Goal: Check status: Check status

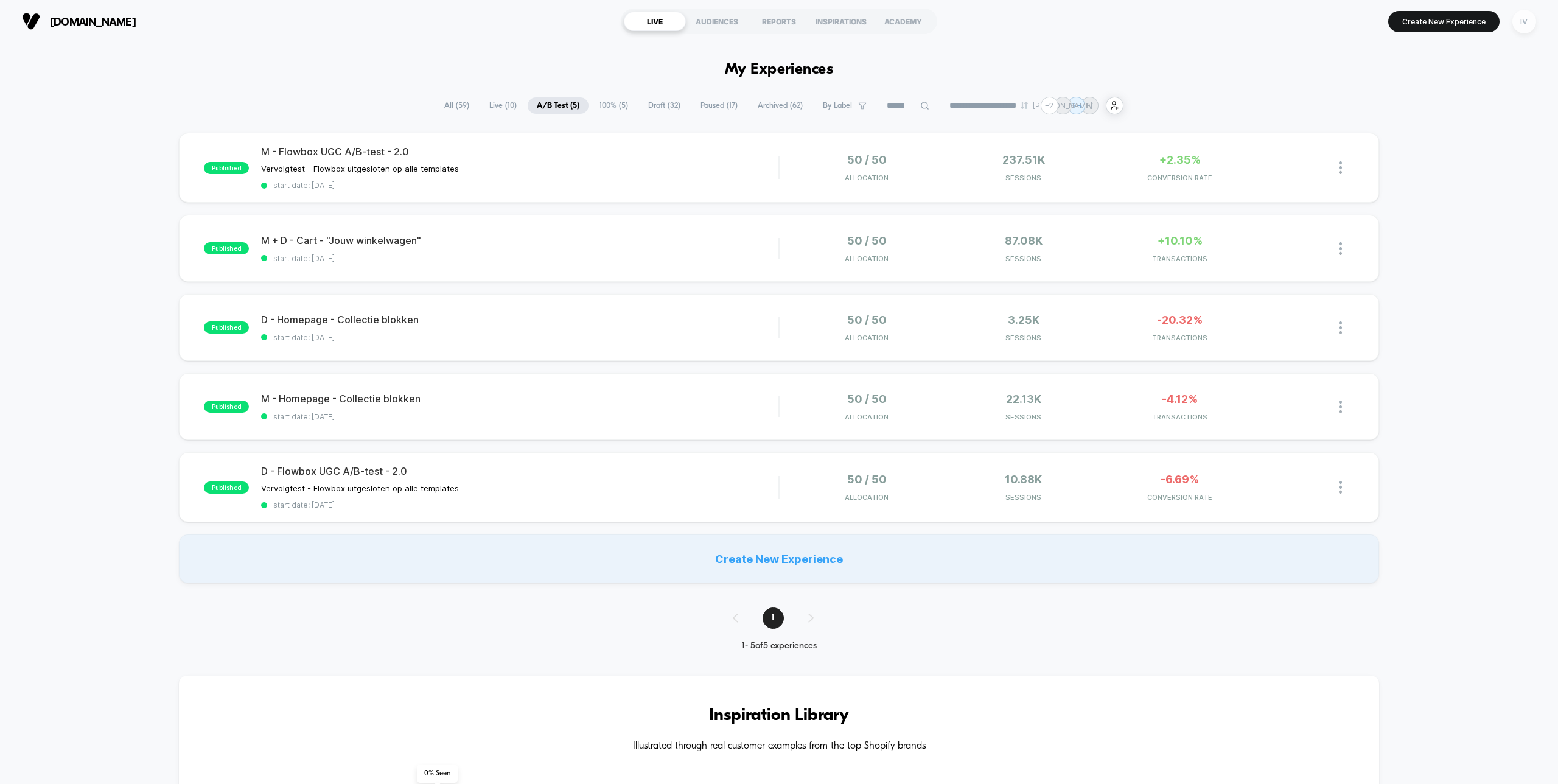
click at [1524, 22] on div "IV" at bounding box center [1524, 22] width 24 height 24
click at [1430, 165] on span "Account Settings" at bounding box center [1461, 167] width 123 height 10
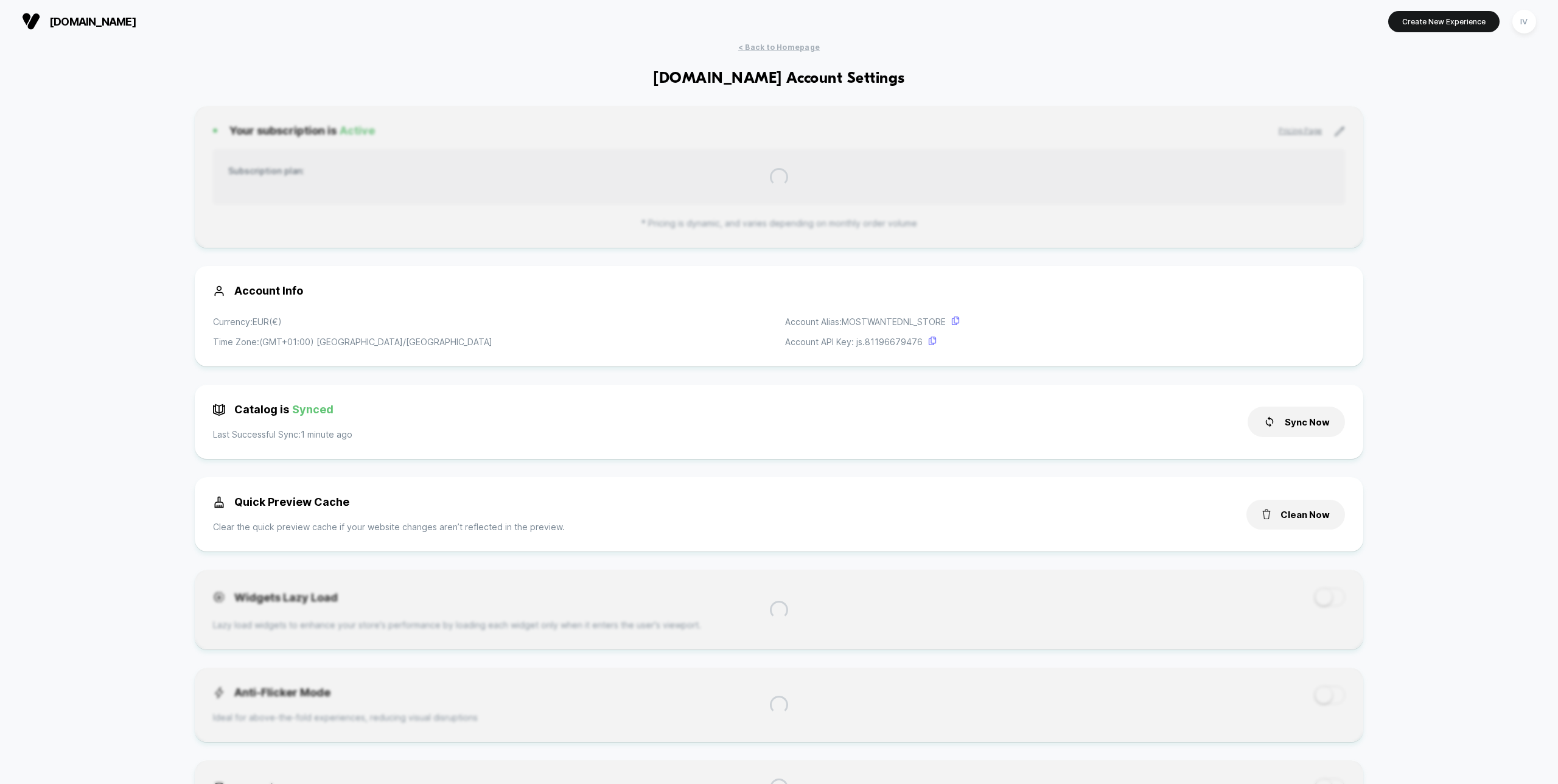
scroll to position [165, 0]
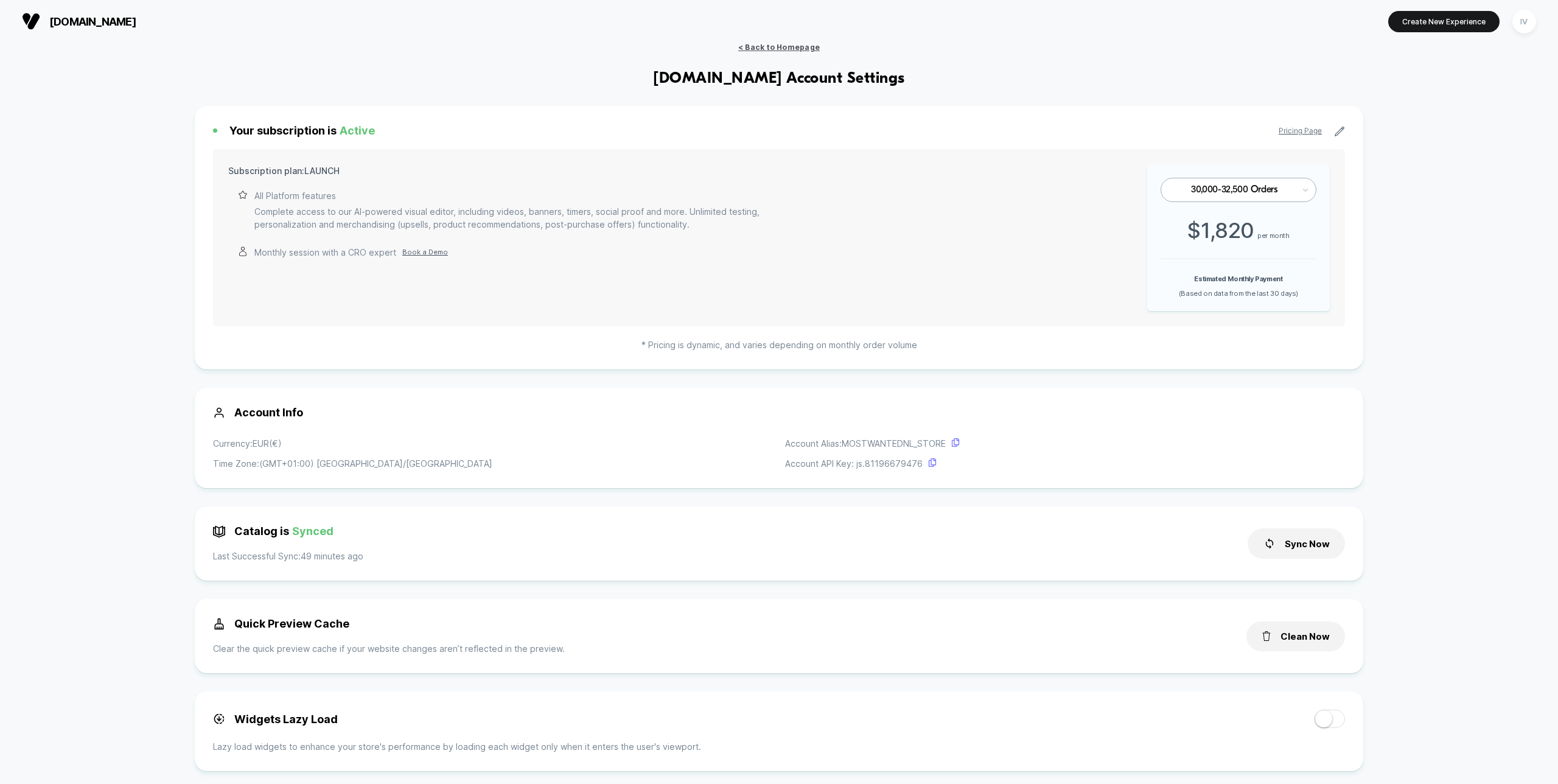
click at [802, 49] on span "< Back to Homepage" at bounding box center [779, 46] width 82 height 9
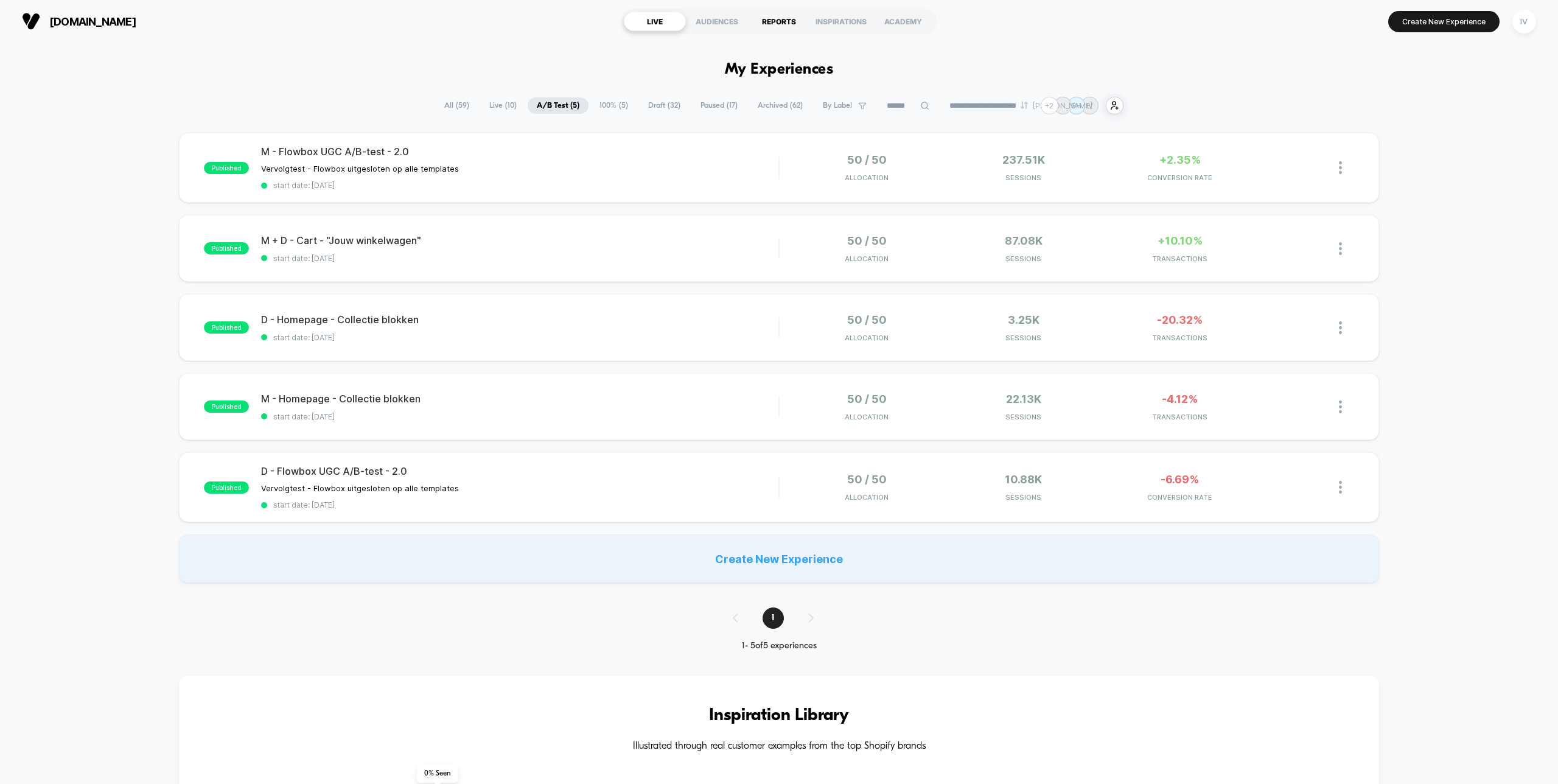
click at [787, 24] on div "REPORTS" at bounding box center [779, 21] width 62 height 19
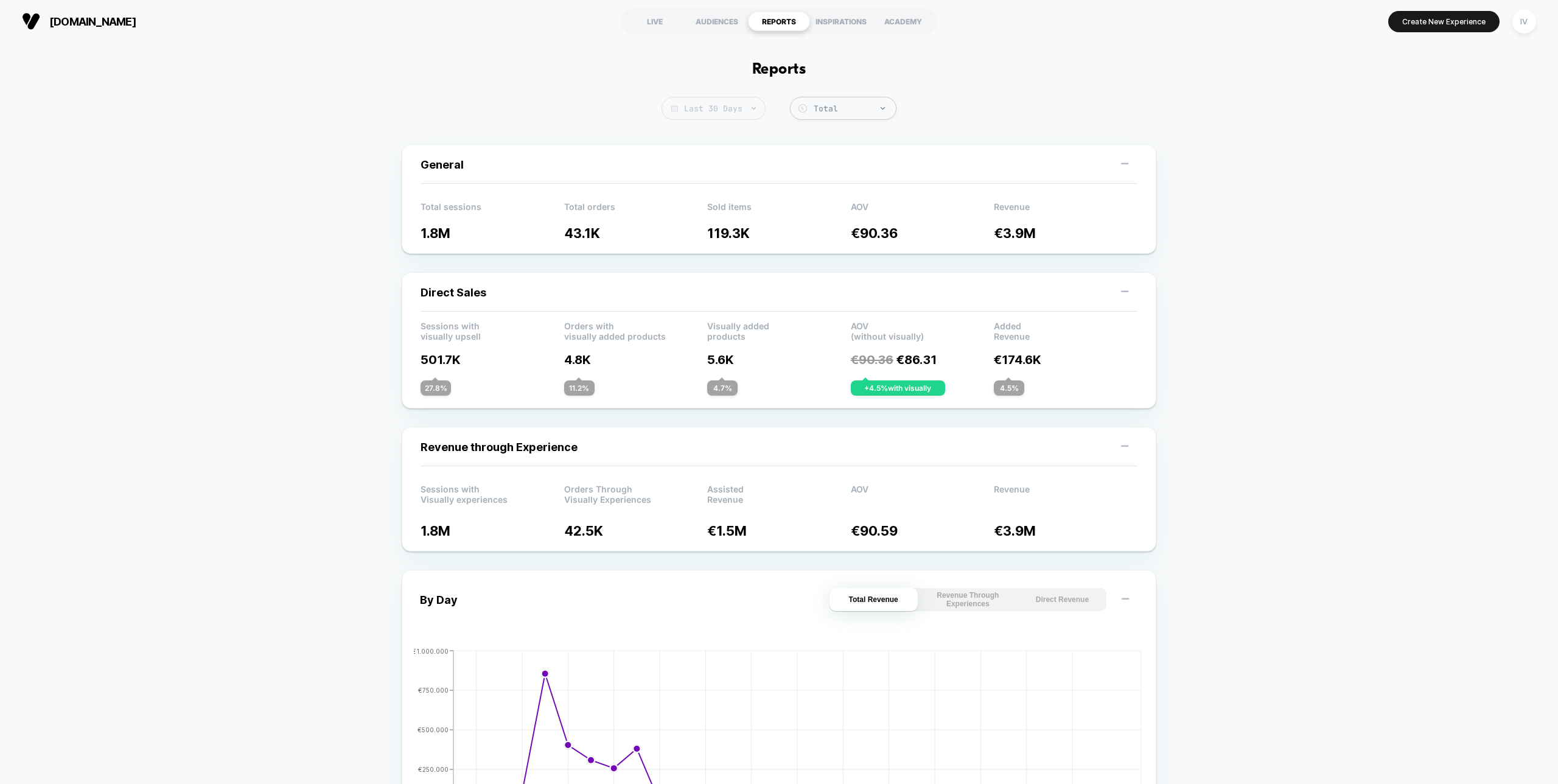
click at [728, 108] on span "Last 30 Days" at bounding box center [713, 108] width 104 height 23
select select "*"
select select "****"
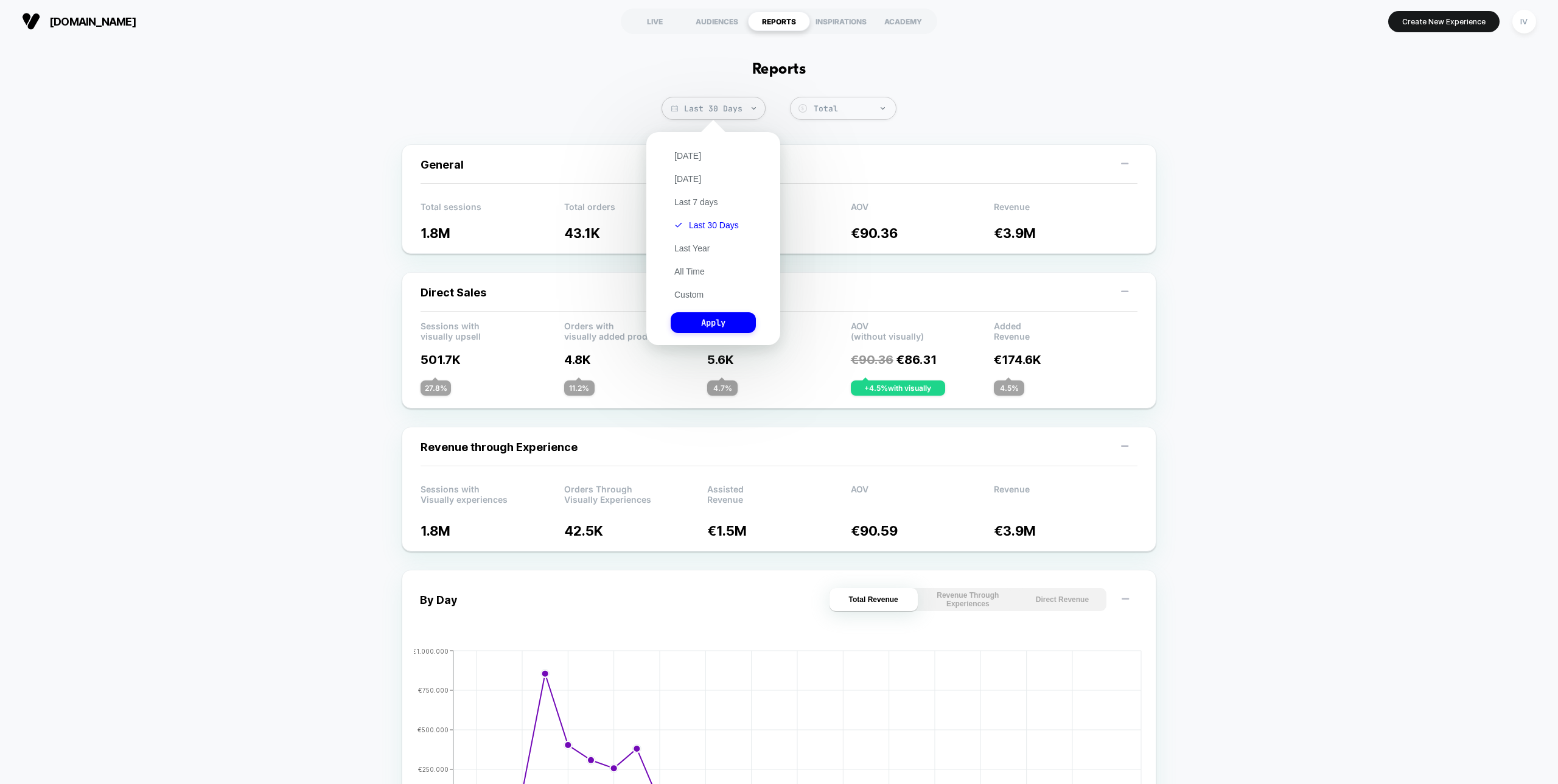
click at [694, 288] on div "Today Yesterday Last 7 days Last 30 Days Last Year All Time Custom Apply" at bounding box center [713, 239] width 122 height 201
click at [693, 290] on button "Custom" at bounding box center [689, 294] width 36 height 11
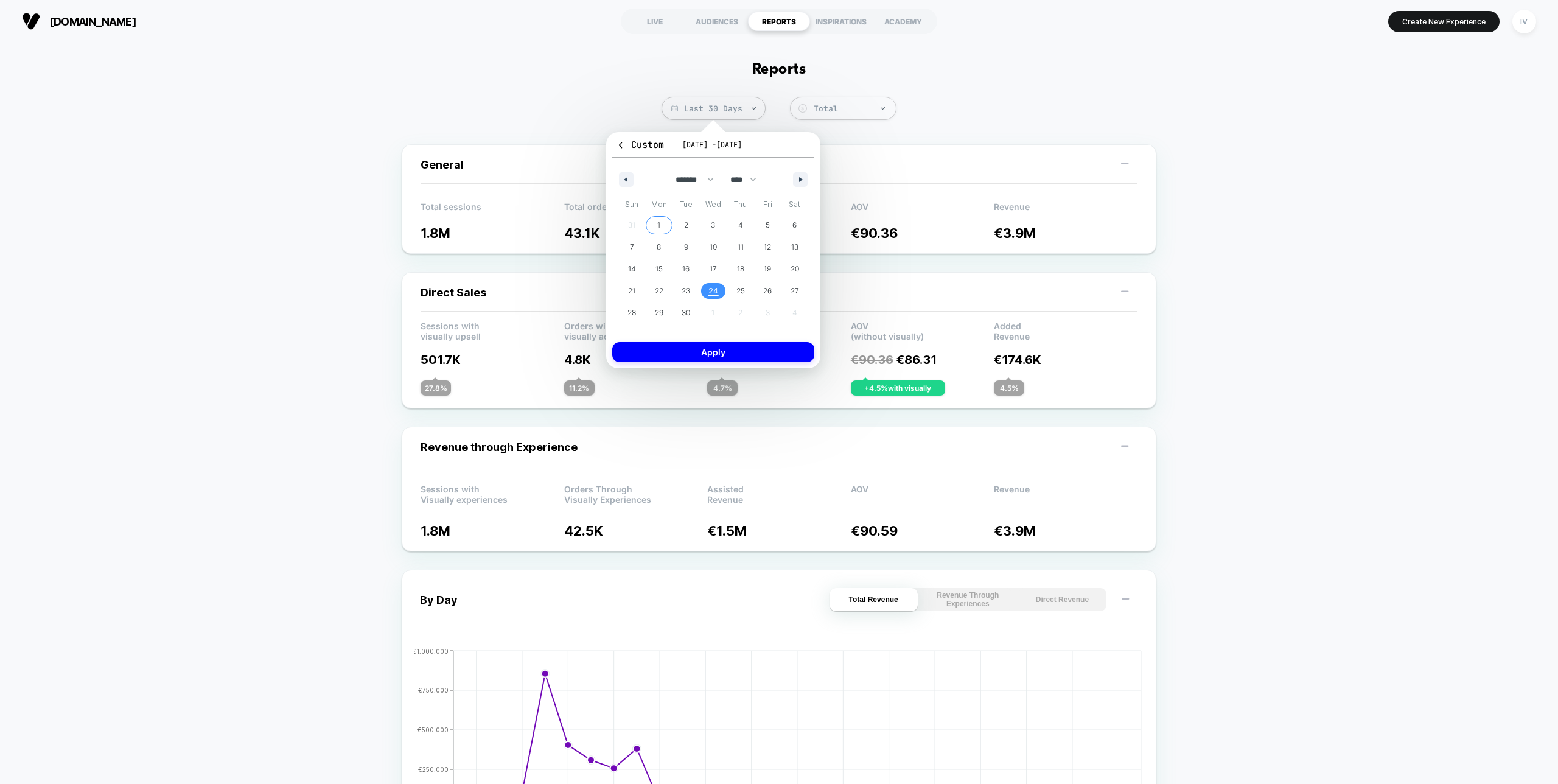
click at [657, 221] on span "1" at bounding box center [659, 225] width 3 height 22
click at [706, 290] on span "24" at bounding box center [713, 290] width 27 height 16
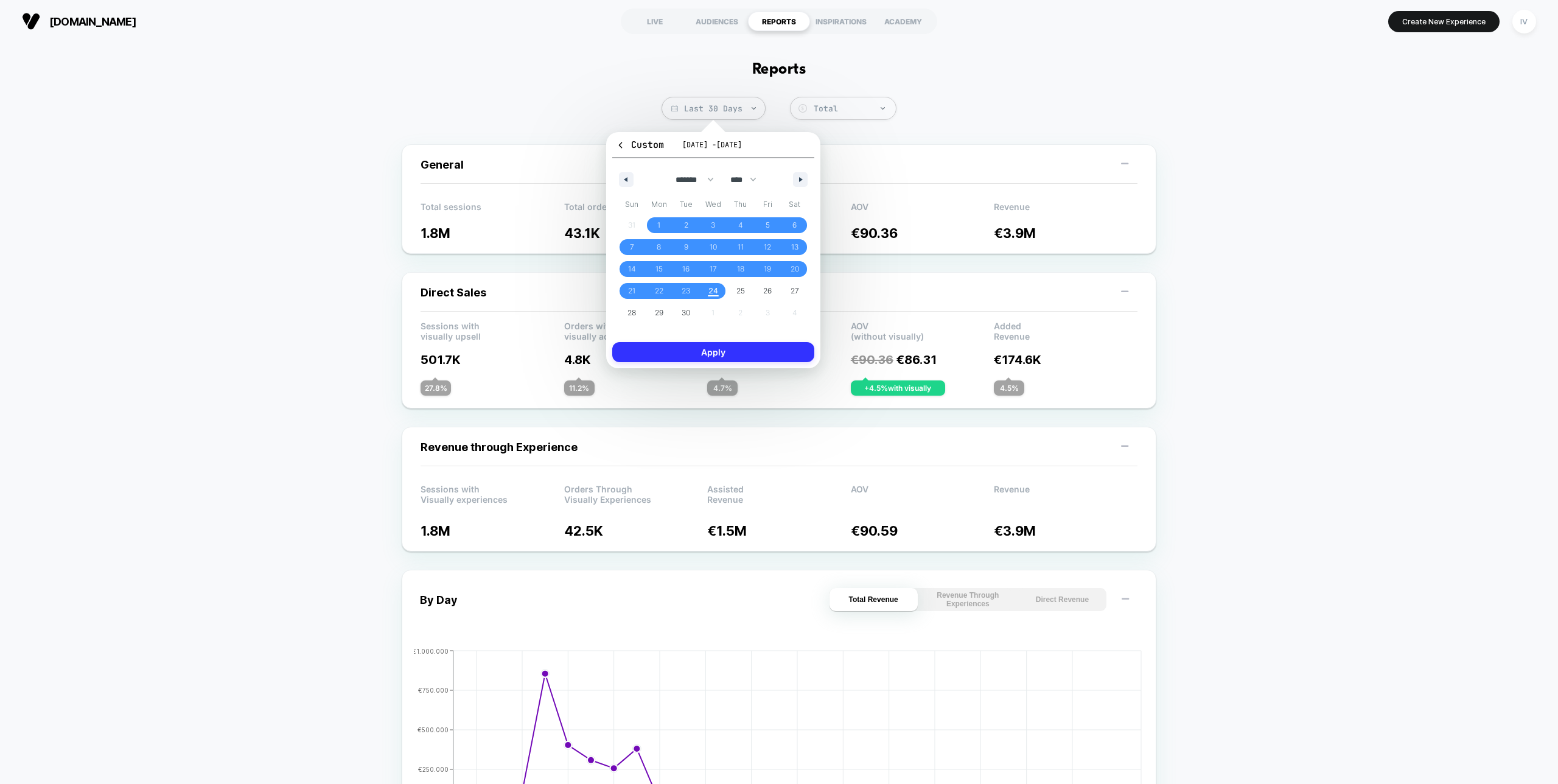
click at [743, 357] on button "Apply" at bounding box center [712, 352] width 202 height 20
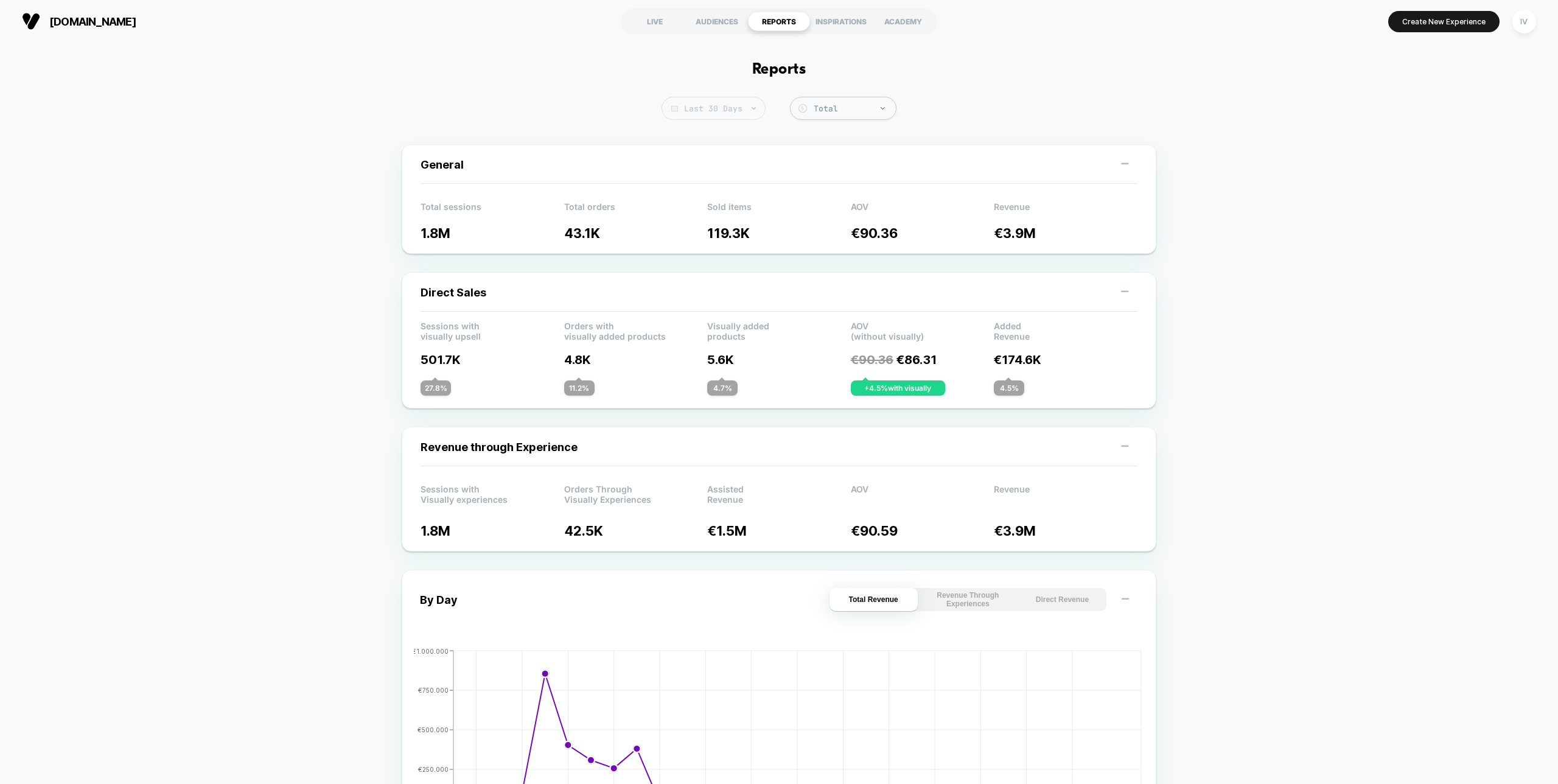
click at [706, 105] on span "Last 30 Days" at bounding box center [713, 108] width 104 height 23
select select "*"
select select "****"
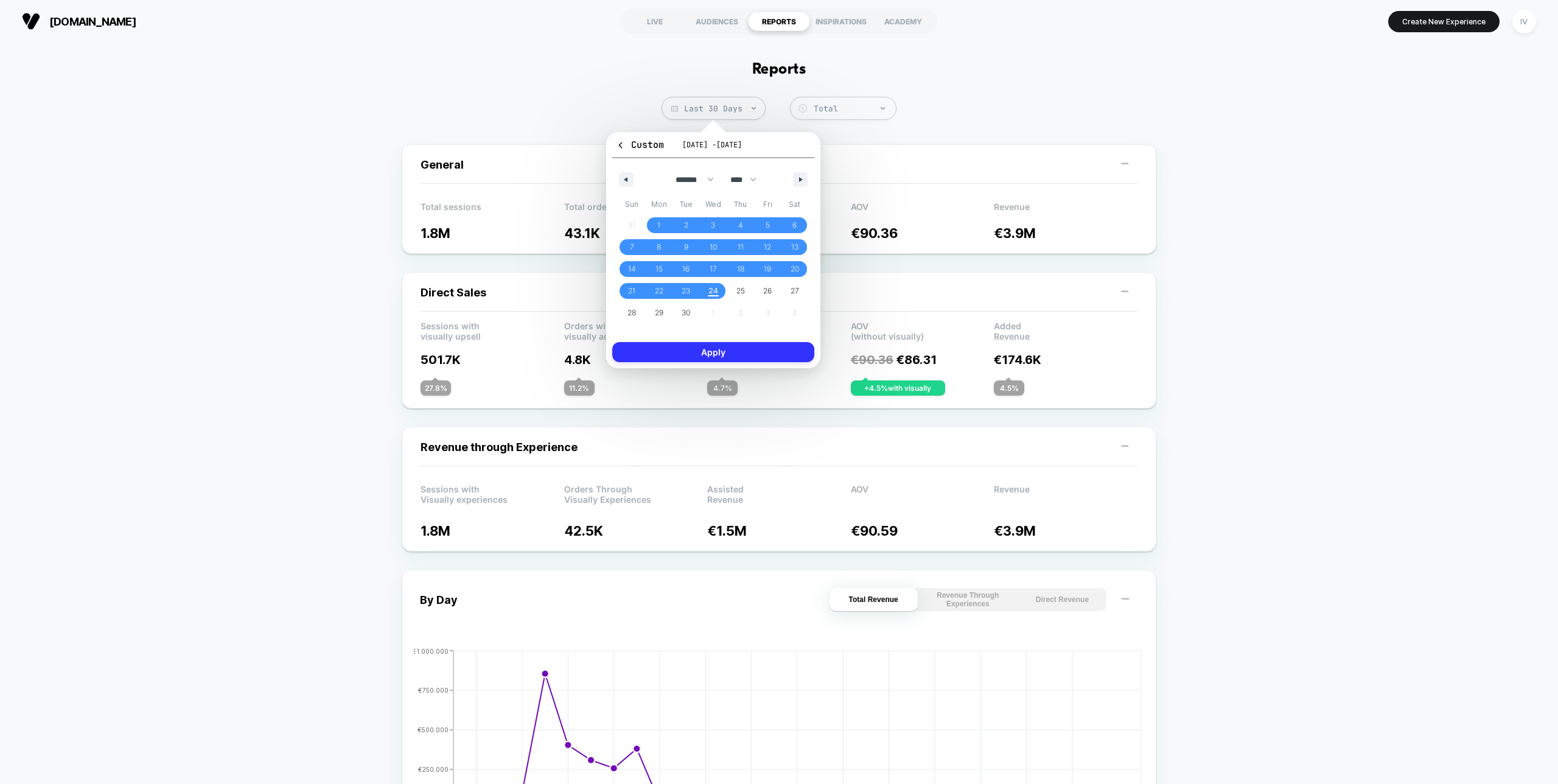
click at [724, 354] on button "Apply" at bounding box center [712, 352] width 202 height 20
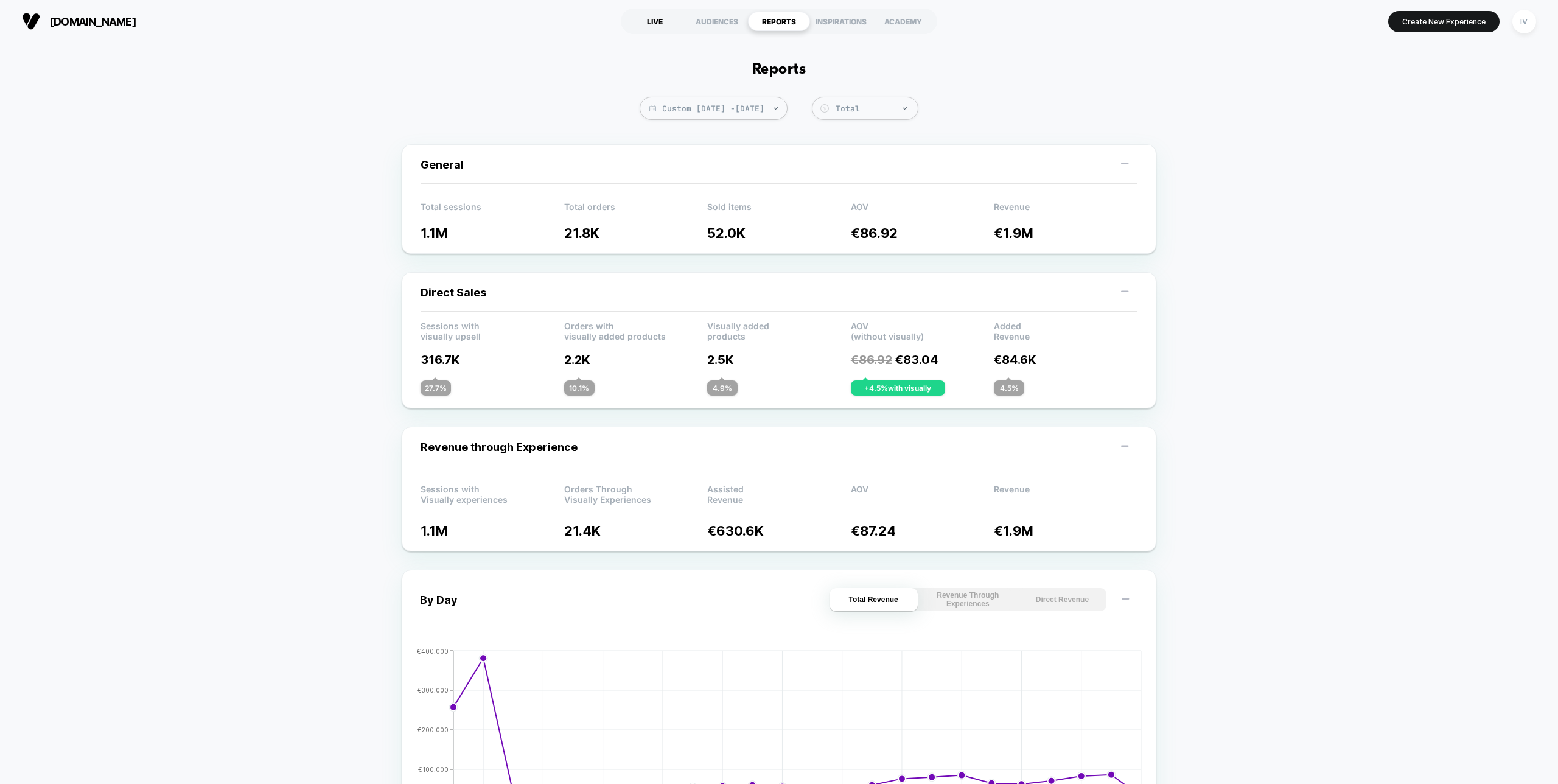
click at [643, 23] on div "LIVE" at bounding box center [655, 21] width 62 height 19
